Goal: Information Seeking & Learning: Learn about a topic

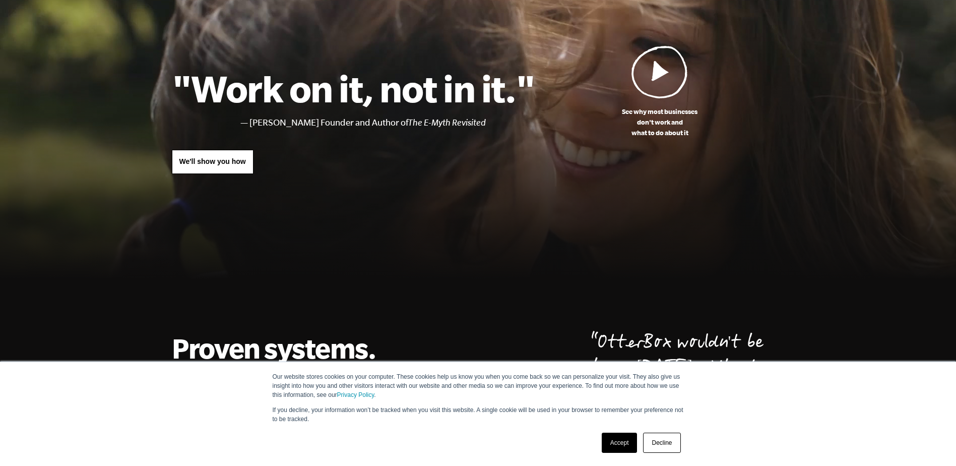
scroll to position [151, 0]
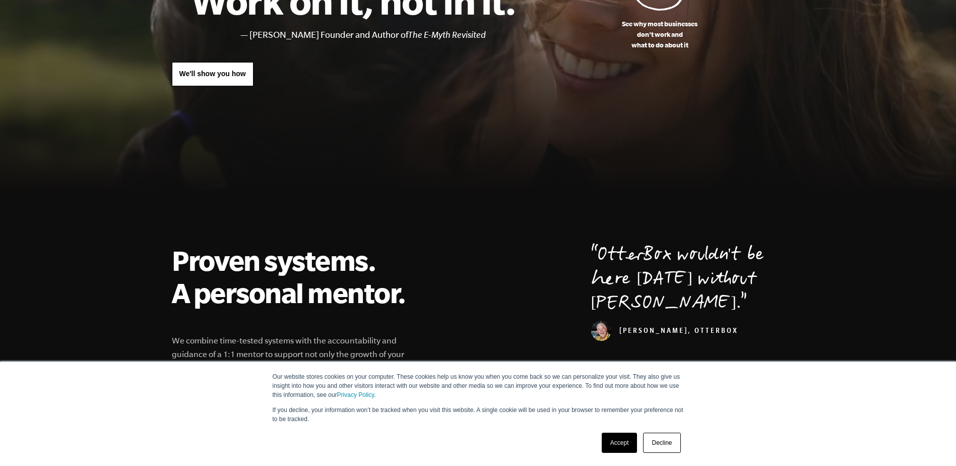
click at [619, 441] on link "Accept" at bounding box center [620, 442] width 36 height 20
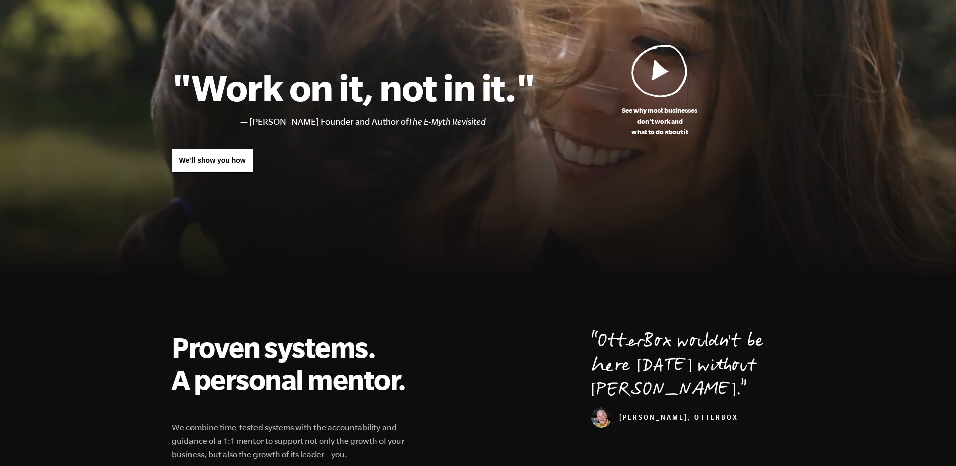
scroll to position [0, 0]
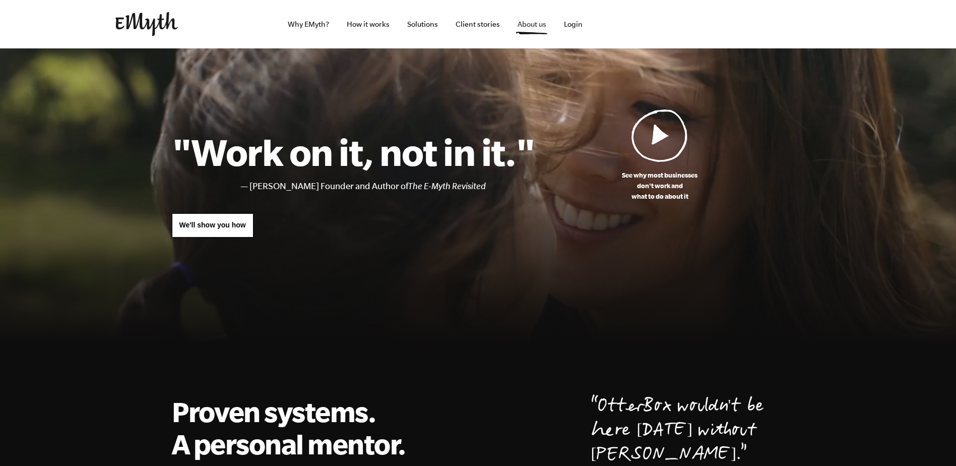
click at [522, 28] on link "About us" at bounding box center [532, 24] width 45 height 48
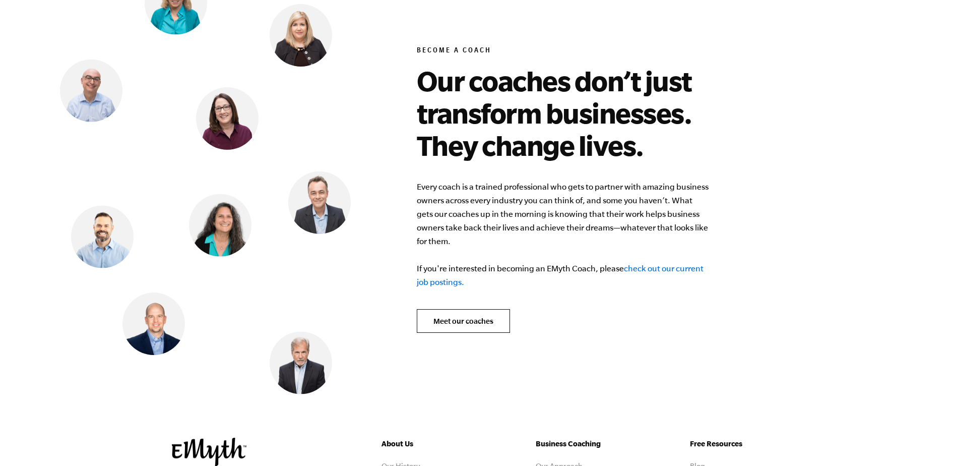
scroll to position [4032, 0]
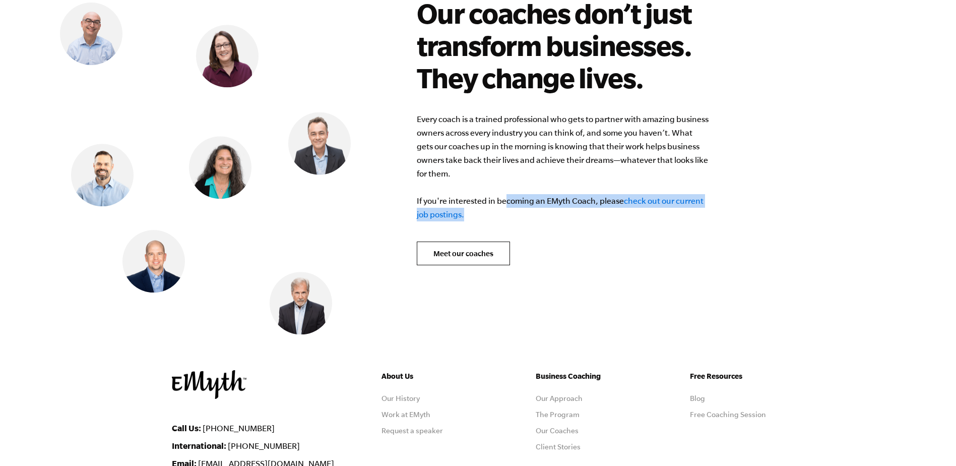
drag, startPoint x: 498, startPoint y: 192, endPoint x: 516, endPoint y: 194, distance: 17.7
click at [516, 194] on p "Every coach is a trained professional who gets to partner with amazing business…" at bounding box center [563, 166] width 292 height 109
click at [451, 199] on link "check out our current job postings." at bounding box center [560, 207] width 287 height 23
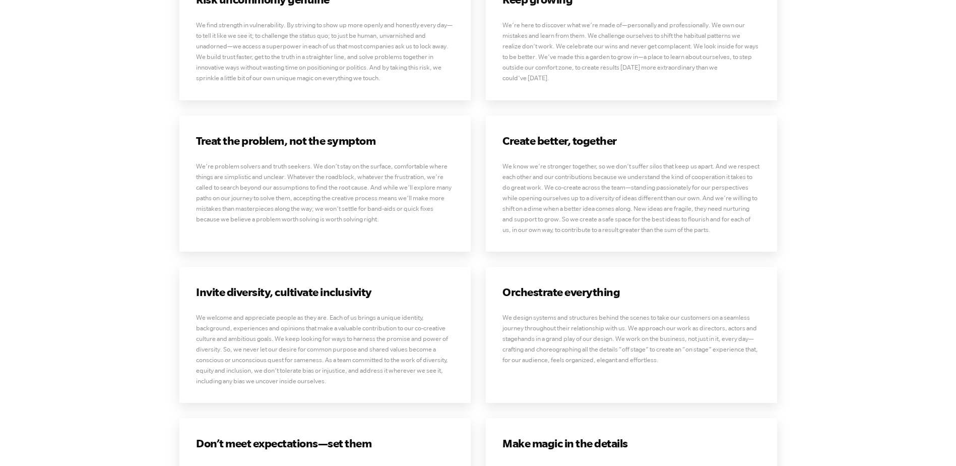
scroll to position [4032, 0]
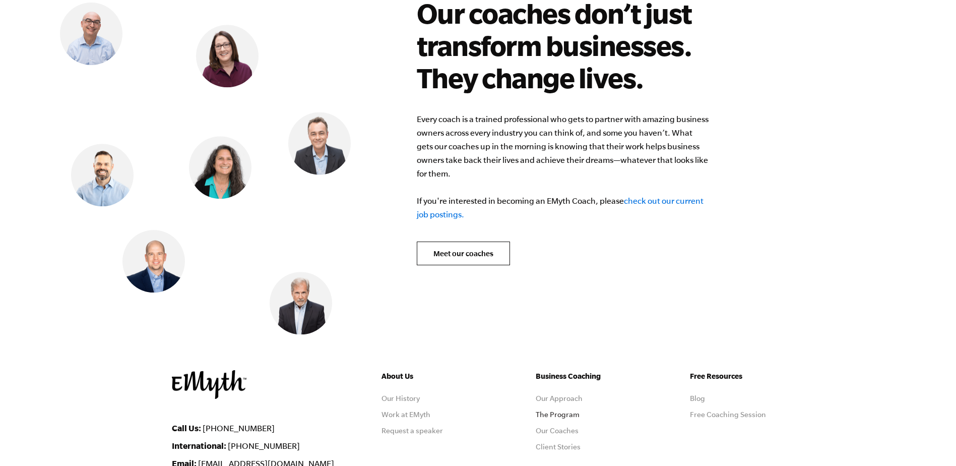
click at [568, 410] on link "The Program" at bounding box center [558, 414] width 44 height 8
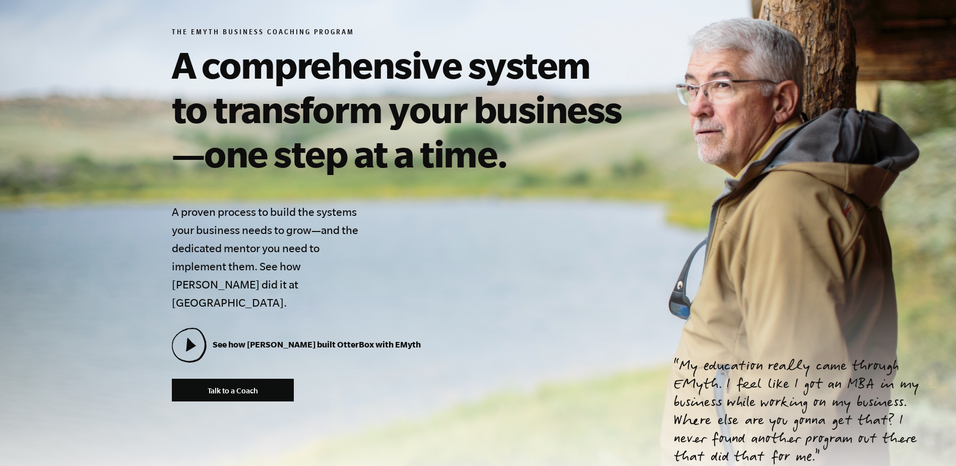
scroll to position [151, 0]
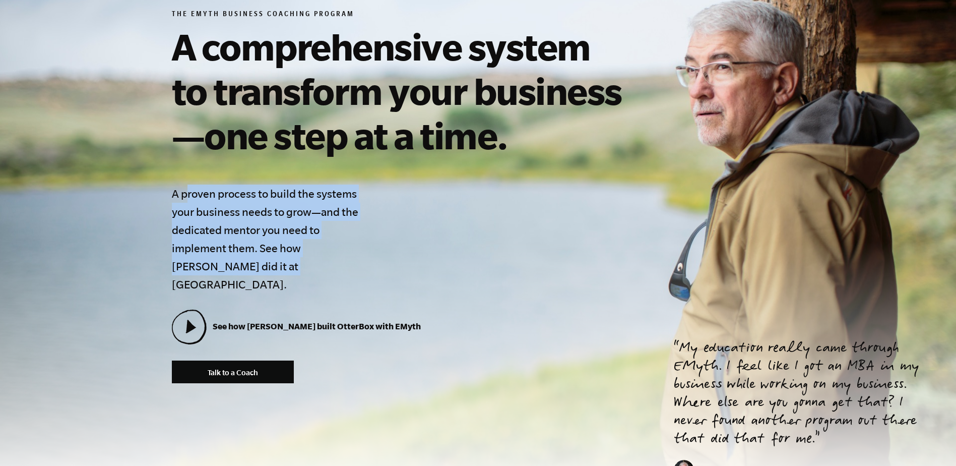
drag, startPoint x: 185, startPoint y: 192, endPoint x: 340, endPoint y: 270, distance: 172.7
click at [340, 270] on h4 "A proven process to build the systems your business needs to grow—and the dedic…" at bounding box center [269, 238] width 194 height 109
